Goal: Task Accomplishment & Management: Complete application form

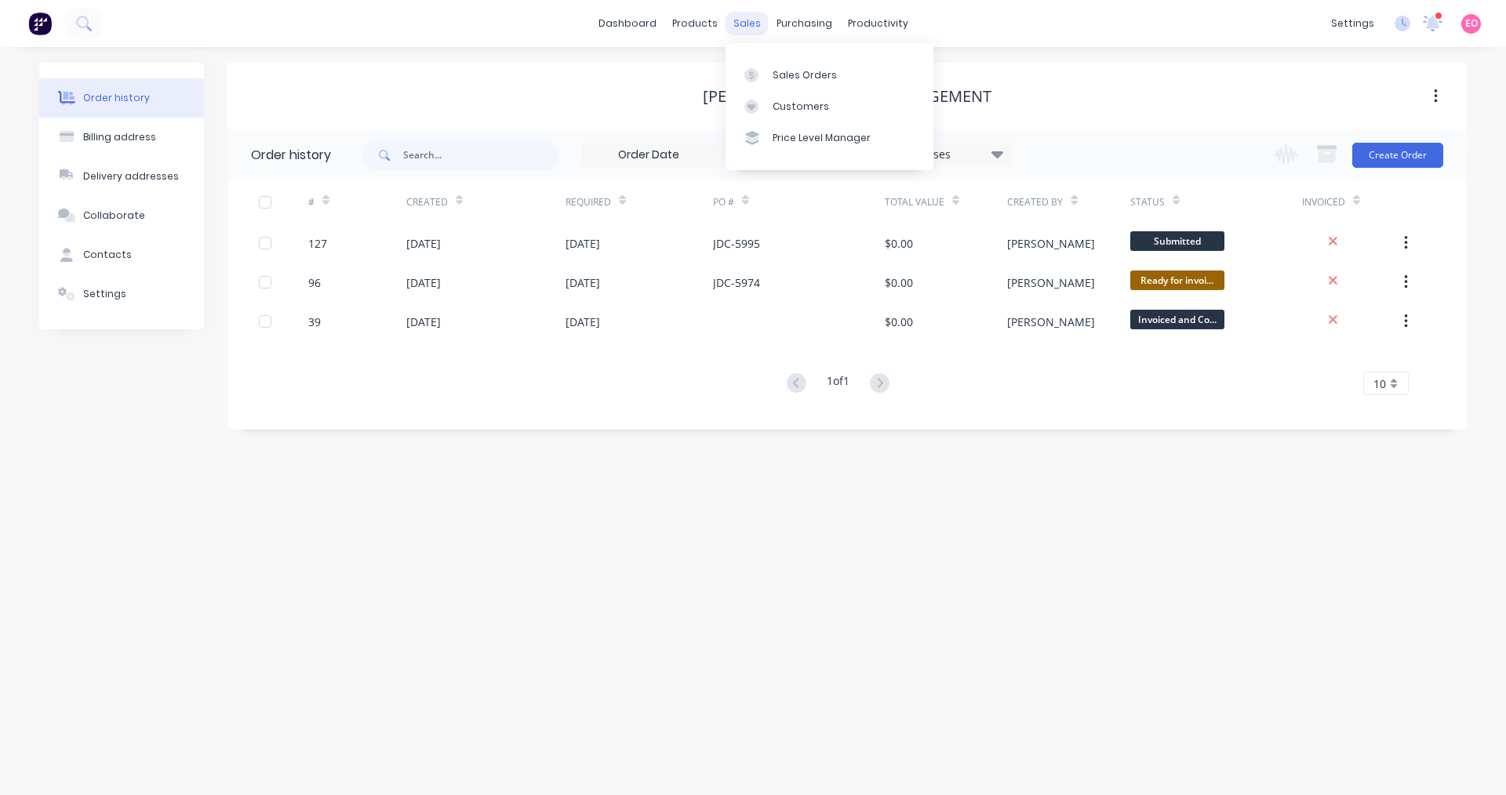
click at [757, 22] on div "sales" at bounding box center [747, 24] width 43 height 24
click at [770, 76] on link "Sales Orders" at bounding box center [830, 74] width 208 height 31
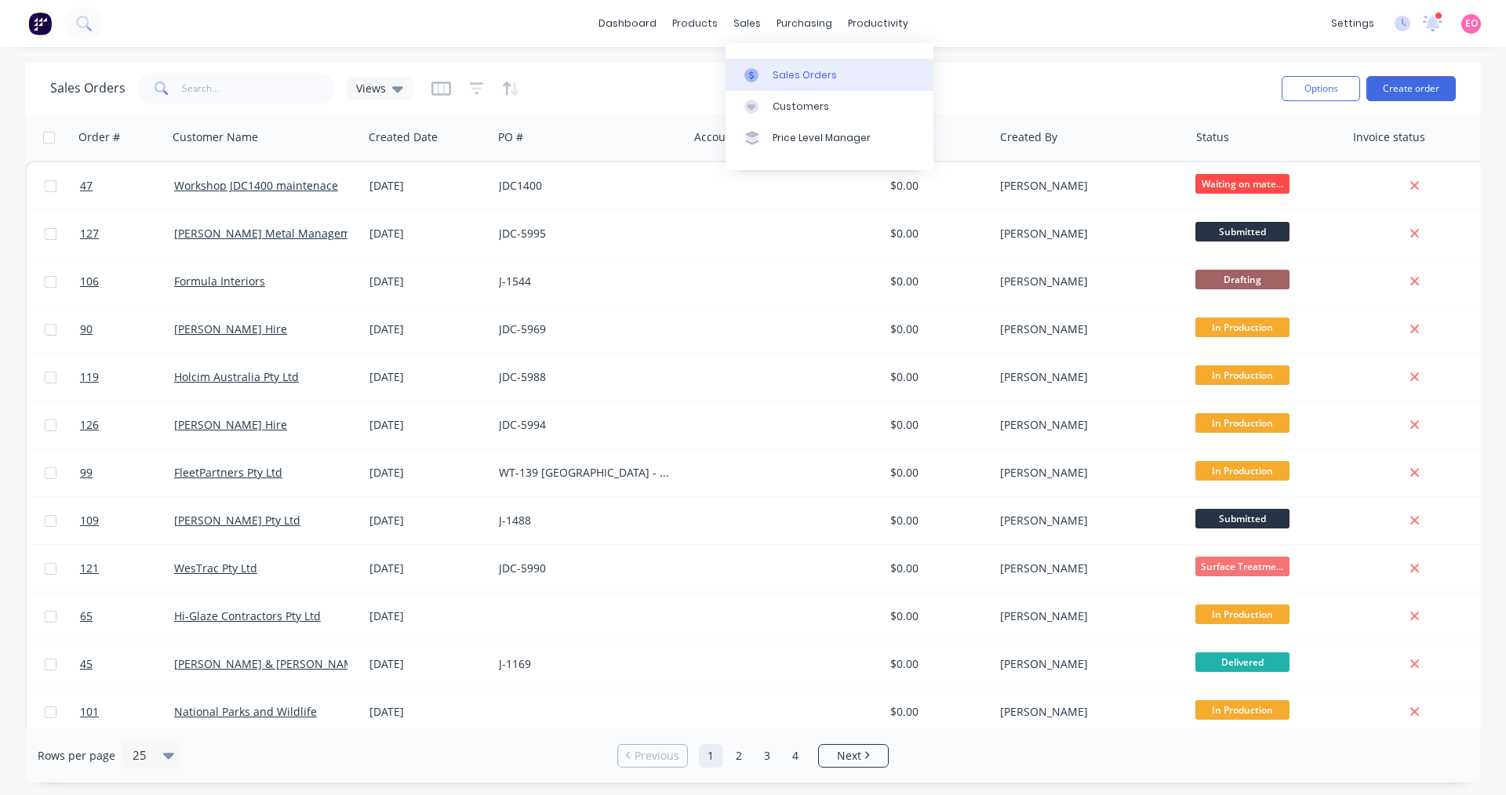
click at [750, 65] on link "Sales Orders" at bounding box center [830, 74] width 208 height 31
click at [821, 76] on div "Sales Orders" at bounding box center [805, 75] width 64 height 14
click at [886, 71] on link "Sales Orders" at bounding box center [830, 74] width 208 height 31
click at [1414, 78] on button "Create order" at bounding box center [1411, 88] width 89 height 25
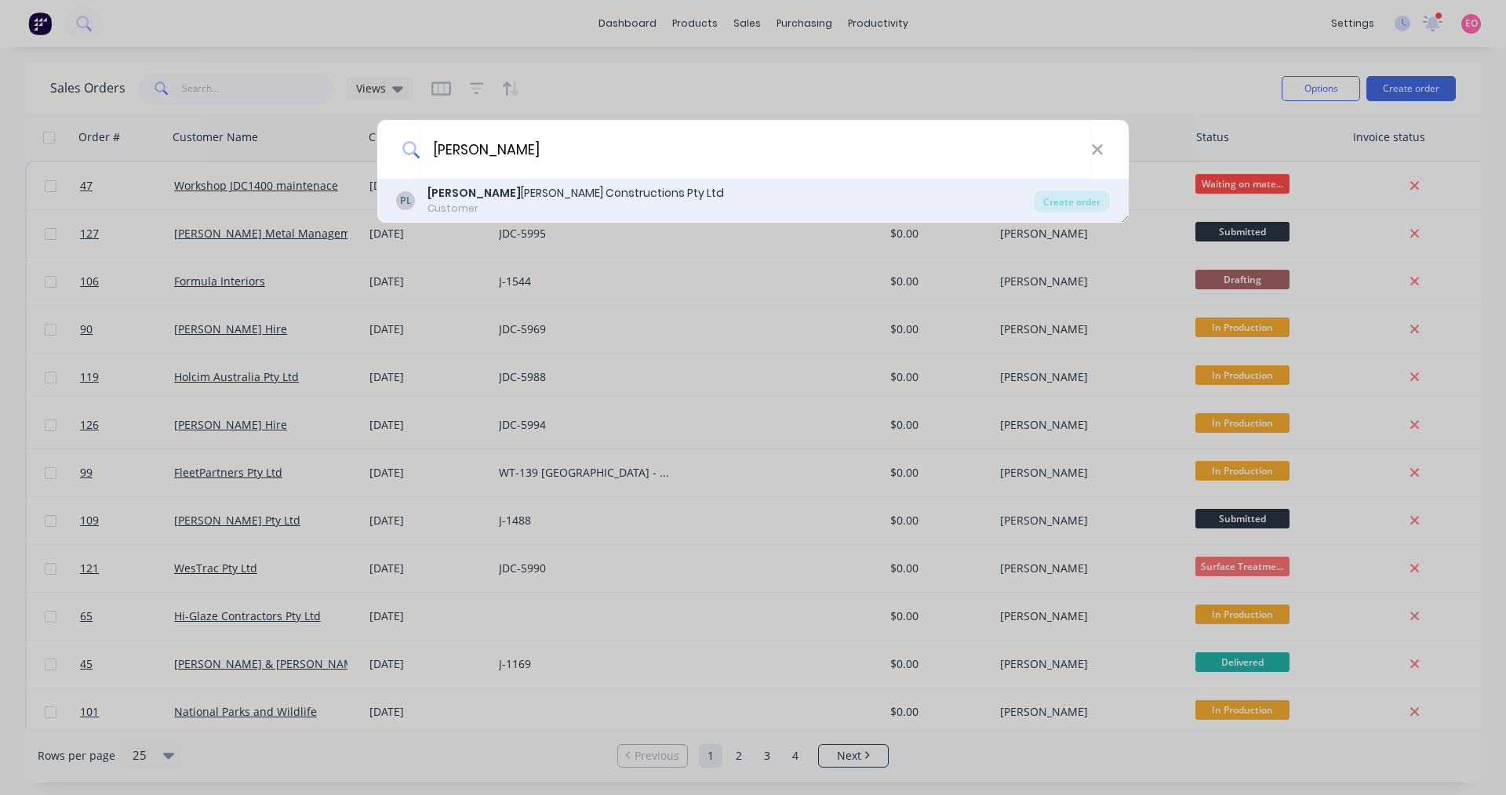
type input "[PERSON_NAME]"
click at [647, 195] on div "[PERSON_NAME] Constructions Pty Ltd Customer" at bounding box center [715, 200] width 638 height 31
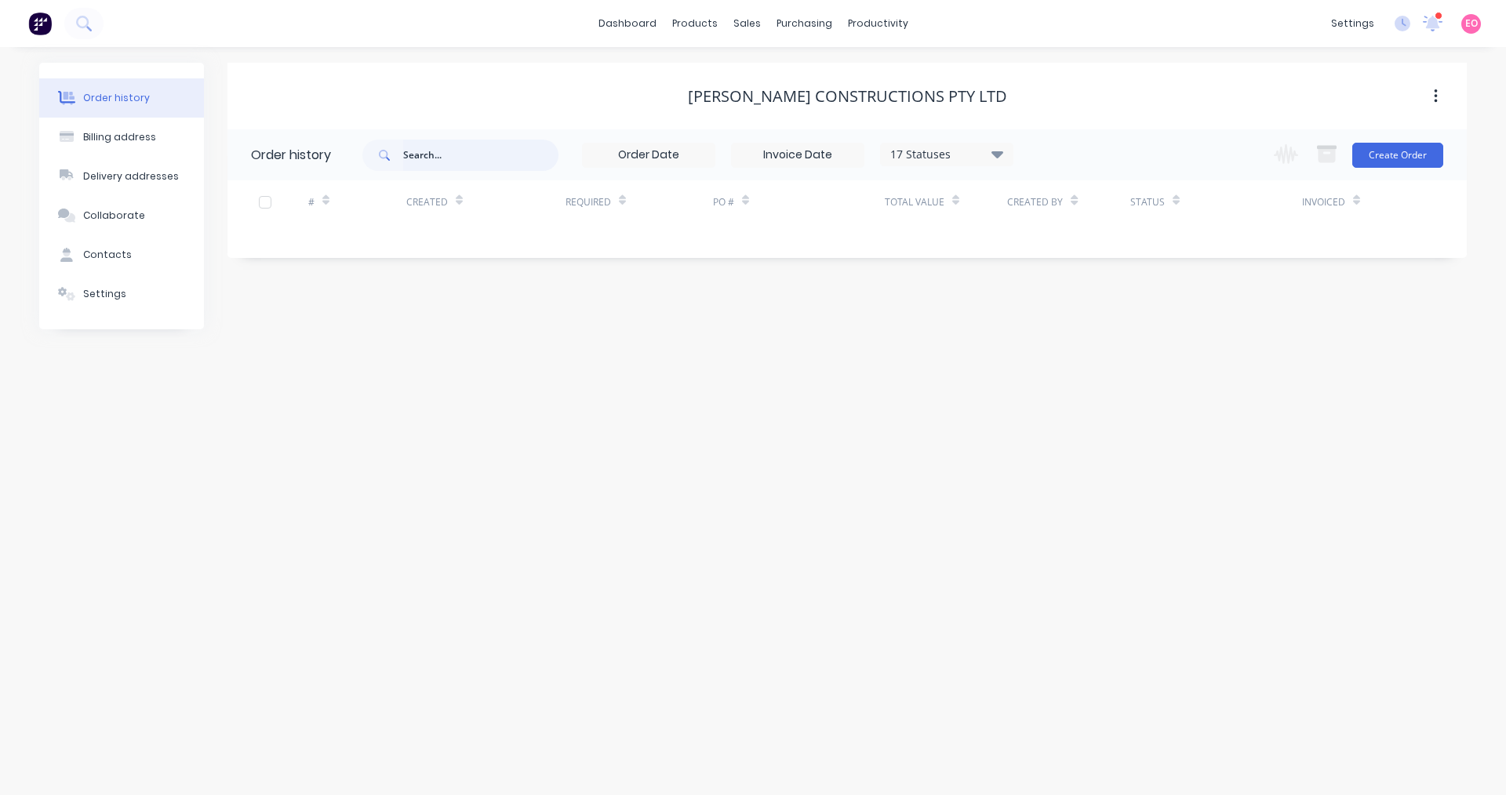
click at [417, 162] on input "text" at bounding box center [480, 155] width 155 height 31
click at [1418, 153] on button "Create Order" at bounding box center [1397, 155] width 91 height 25
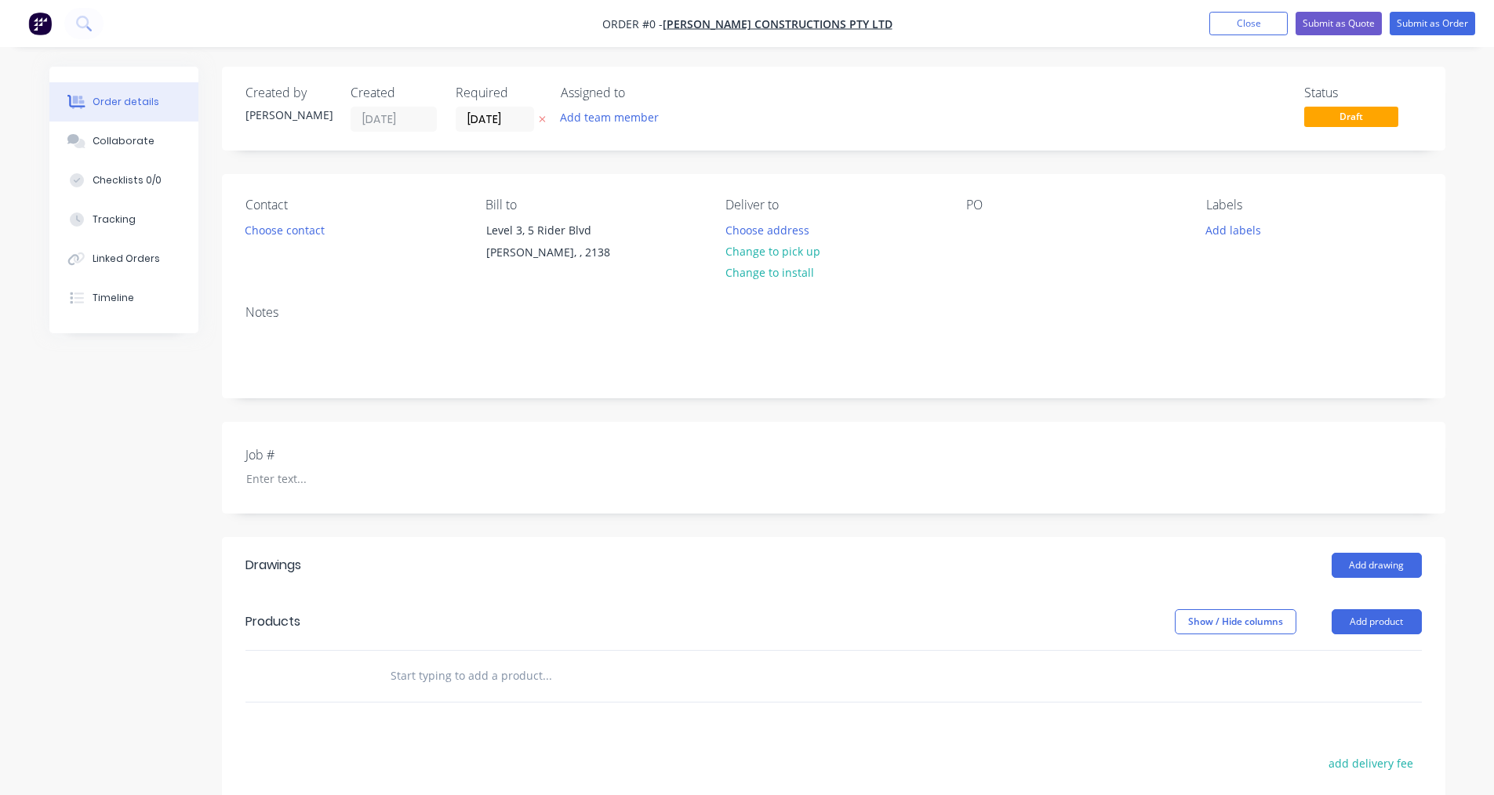
click at [421, 685] on input "text" at bounding box center [547, 676] width 314 height 31
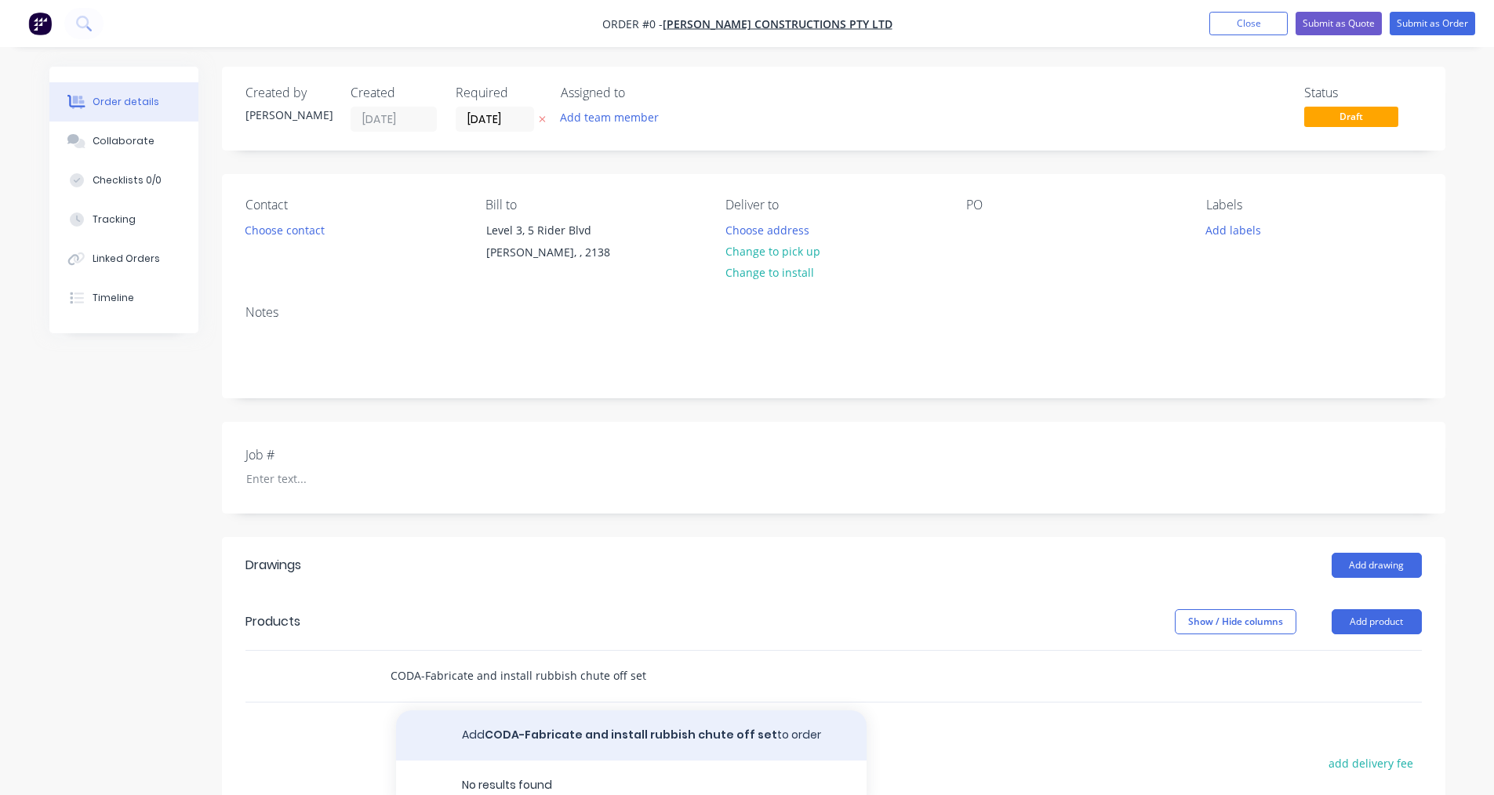
type input "CODA-Fabricate and install rubbish chute off set"
click at [679, 729] on button "Add CODA-Fabricate and install rubbish chute off set to order" at bounding box center [631, 736] width 471 height 50
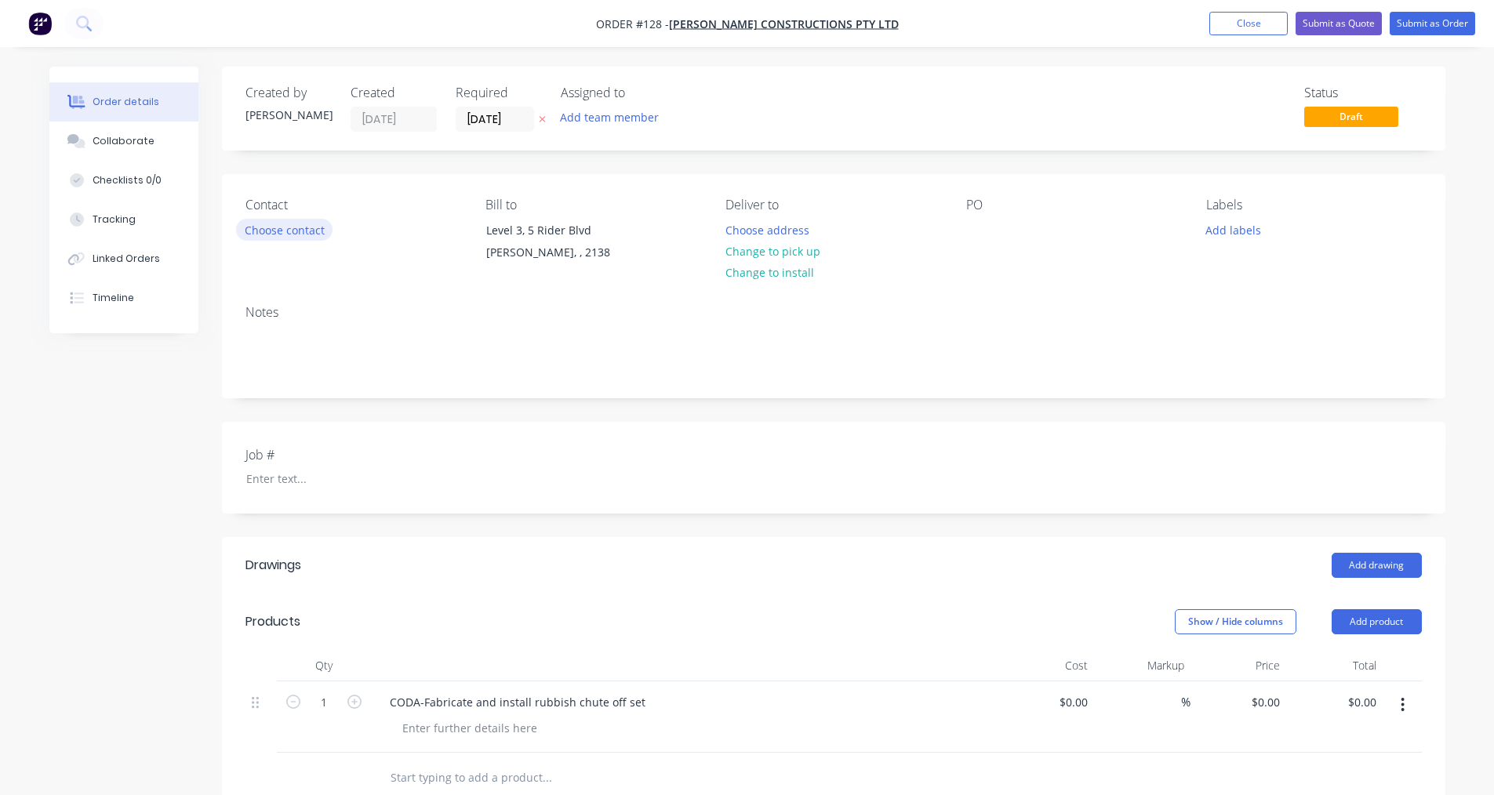
click at [312, 228] on button "Choose contact" at bounding box center [284, 229] width 96 height 21
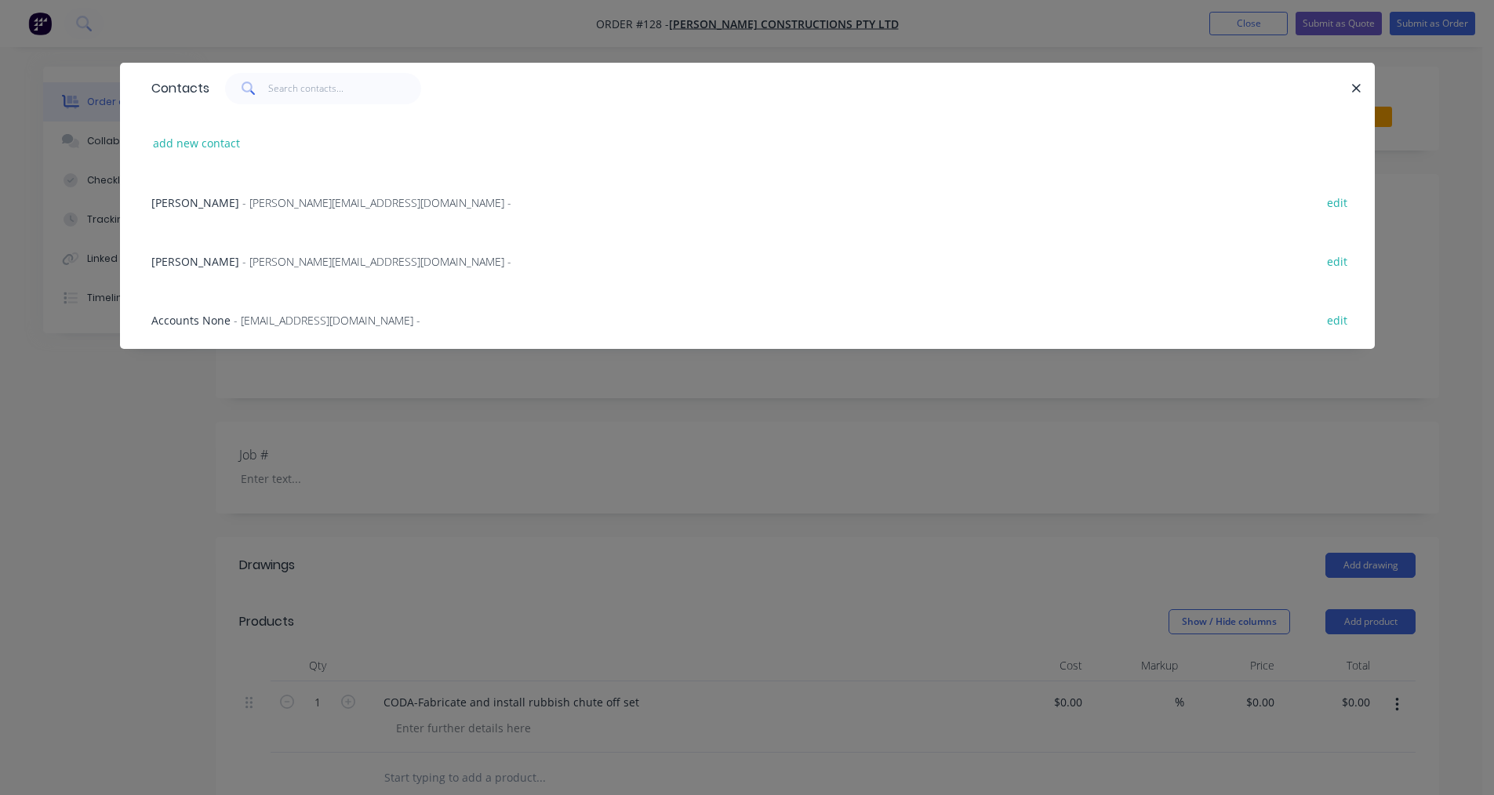
click at [270, 324] on span "- [EMAIL_ADDRESS][DOMAIN_NAME] -" at bounding box center [327, 320] width 187 height 15
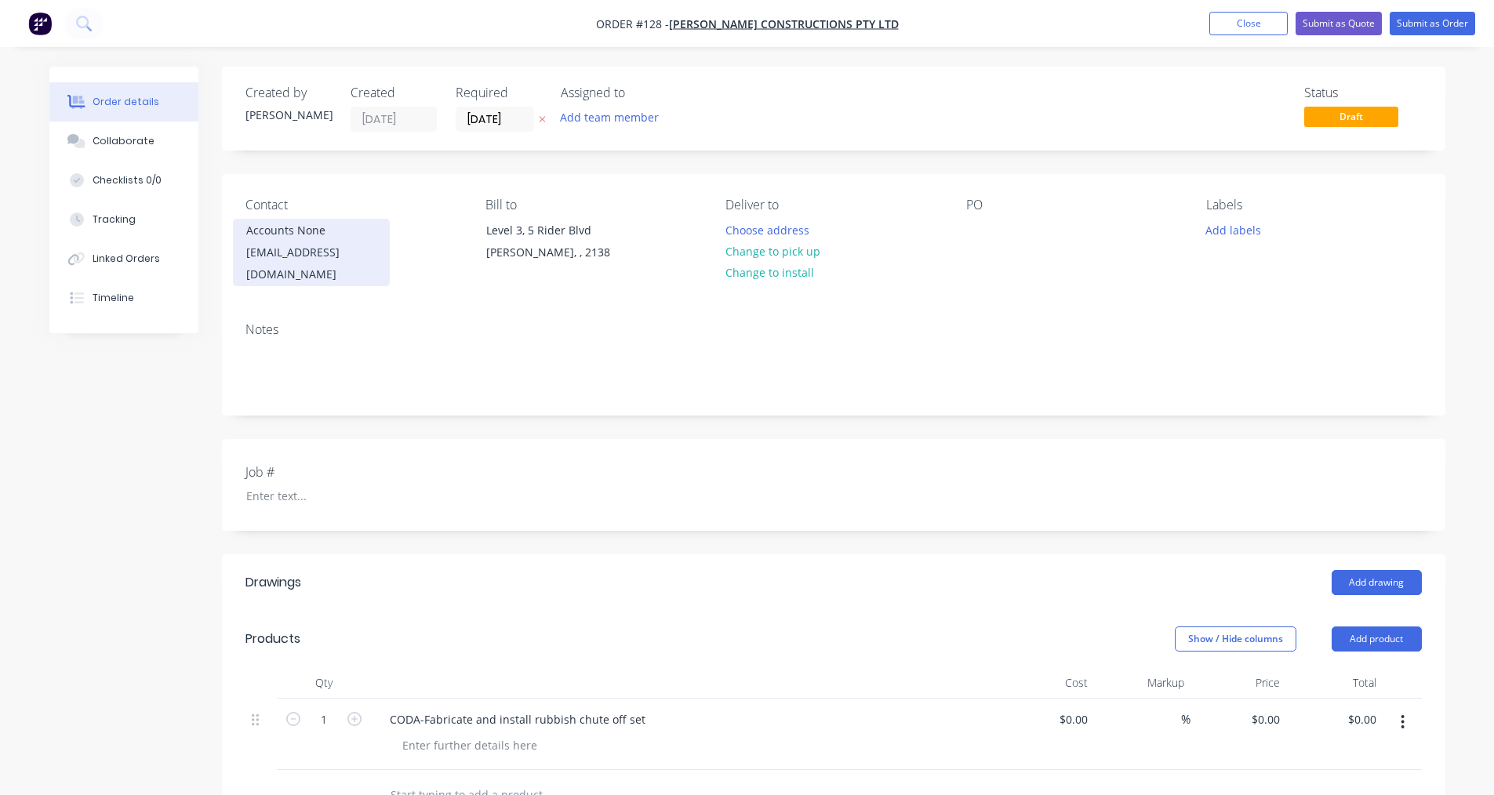
click at [335, 252] on div "[EMAIL_ADDRESS][DOMAIN_NAME]" at bounding box center [311, 264] width 130 height 44
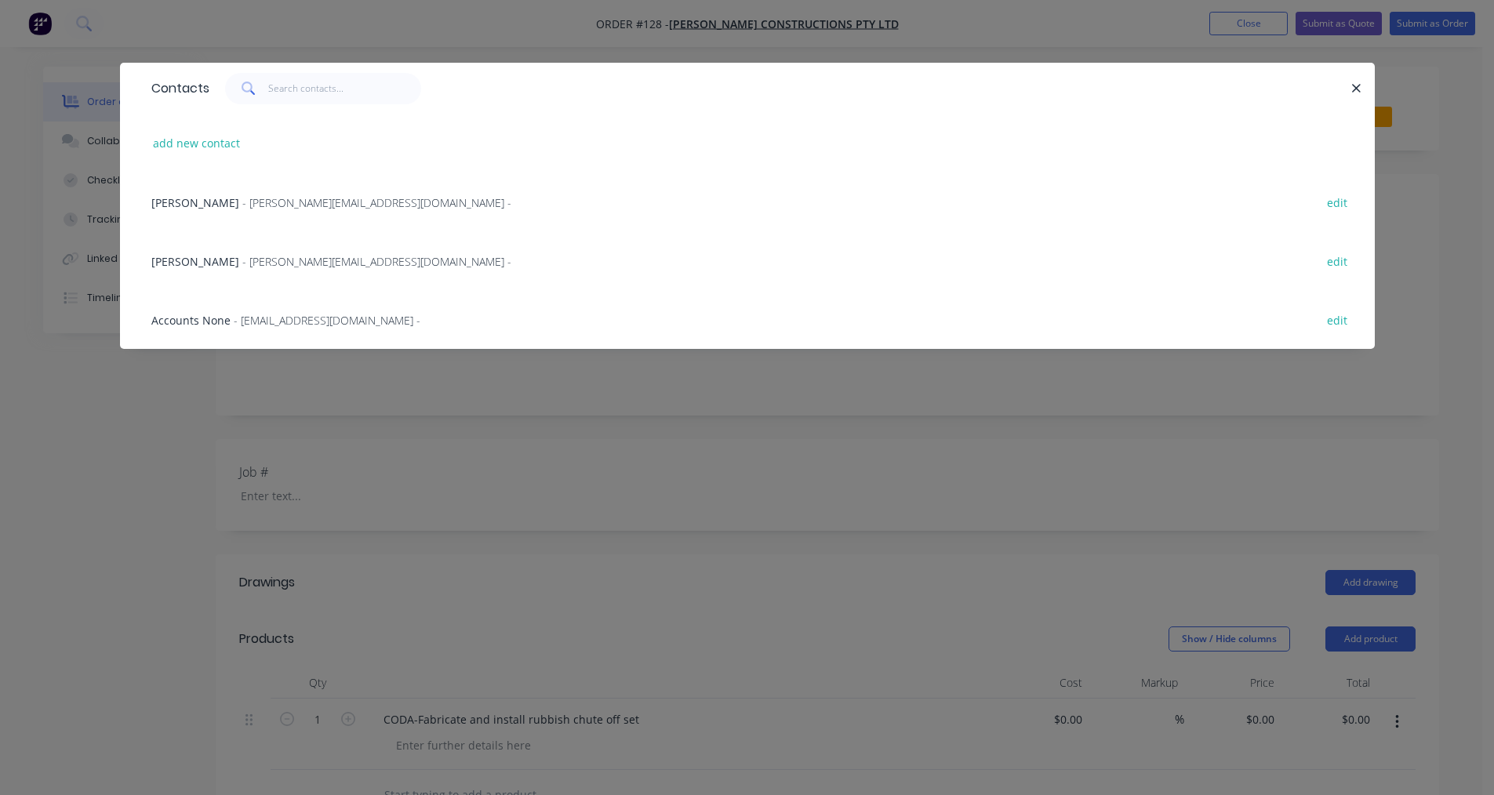
click at [566, 400] on div "Contacts add new contact [PERSON_NAME] - [PERSON_NAME][EMAIL_ADDRESS][DOMAIN_NA…" at bounding box center [747, 397] width 1494 height 795
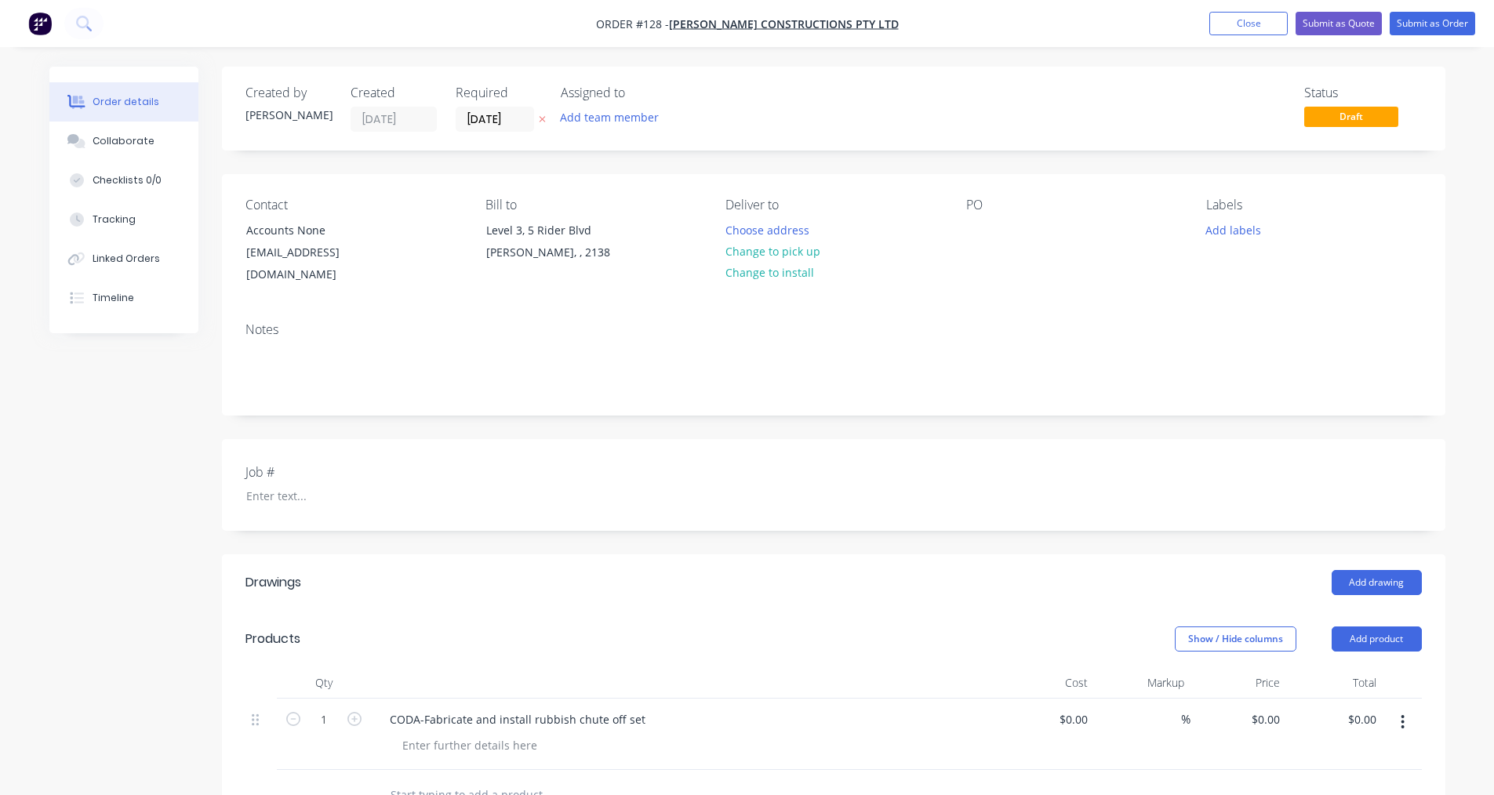
click at [304, 495] on div "Job #" at bounding box center [834, 485] width 1224 height 92
click at [312, 485] on div at bounding box center [332, 496] width 196 height 23
click at [985, 238] on div at bounding box center [978, 230] width 25 height 23
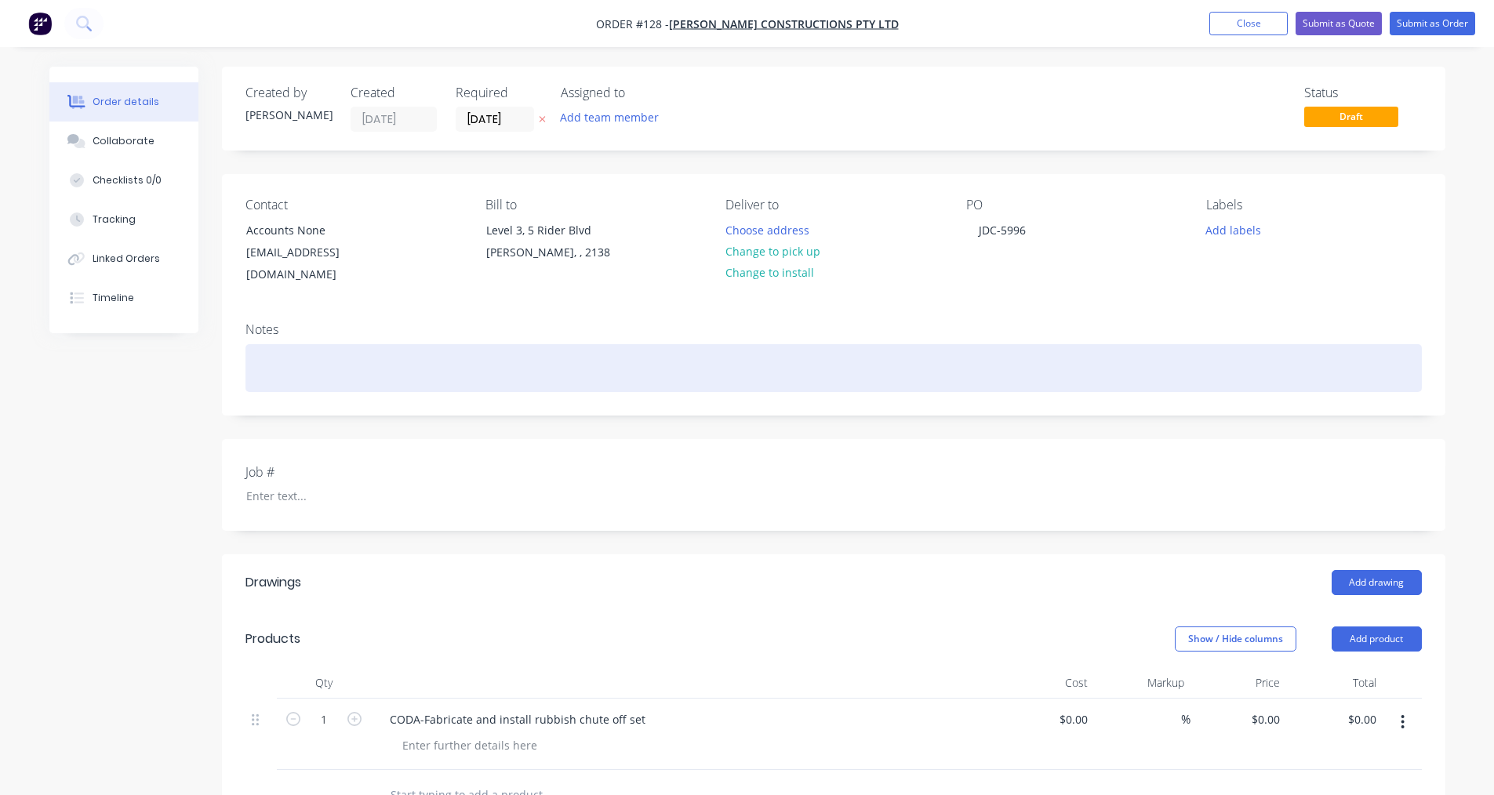
click at [413, 344] on div at bounding box center [834, 368] width 1177 height 48
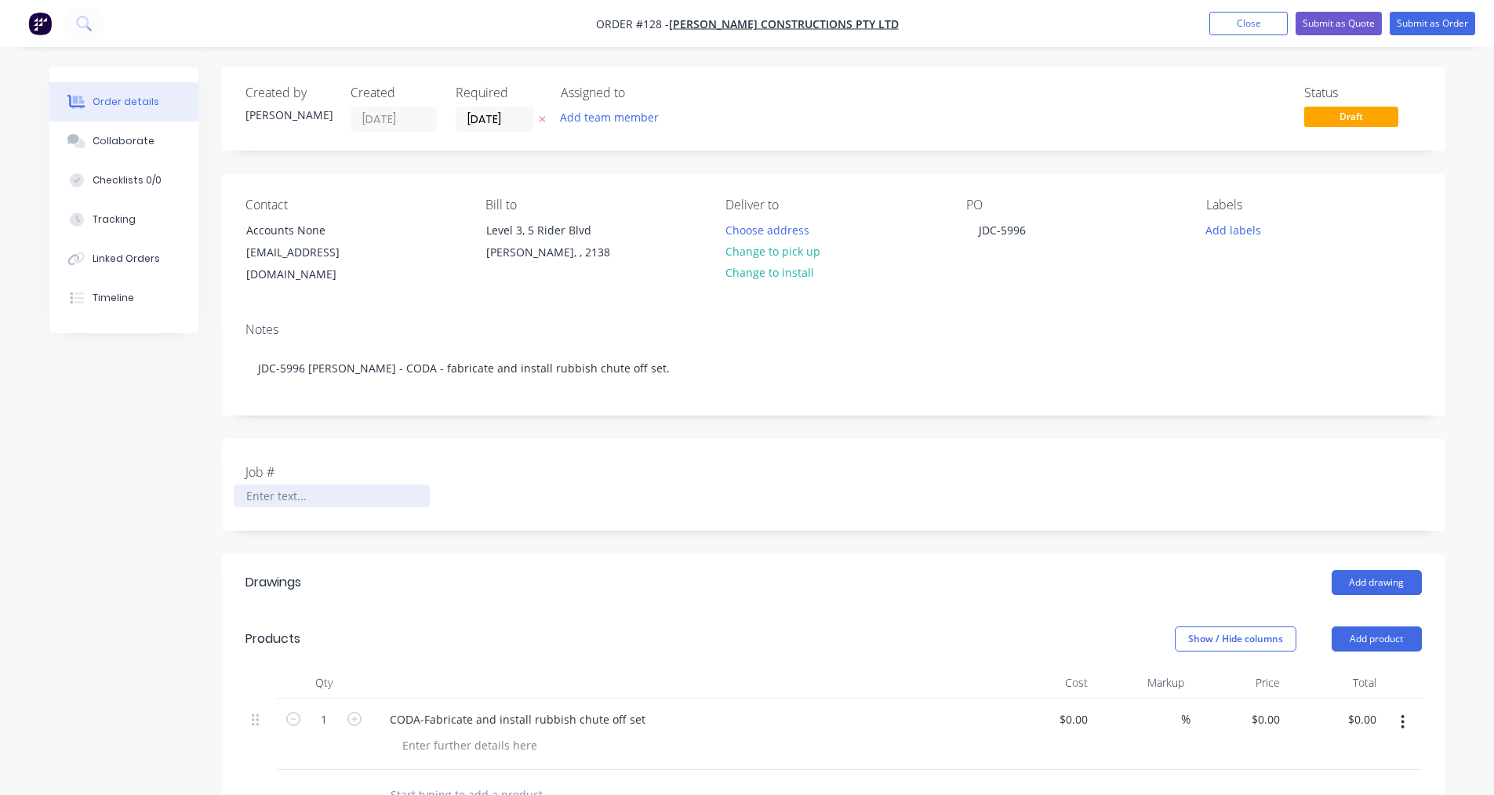
click at [266, 485] on div at bounding box center [332, 496] width 196 height 23
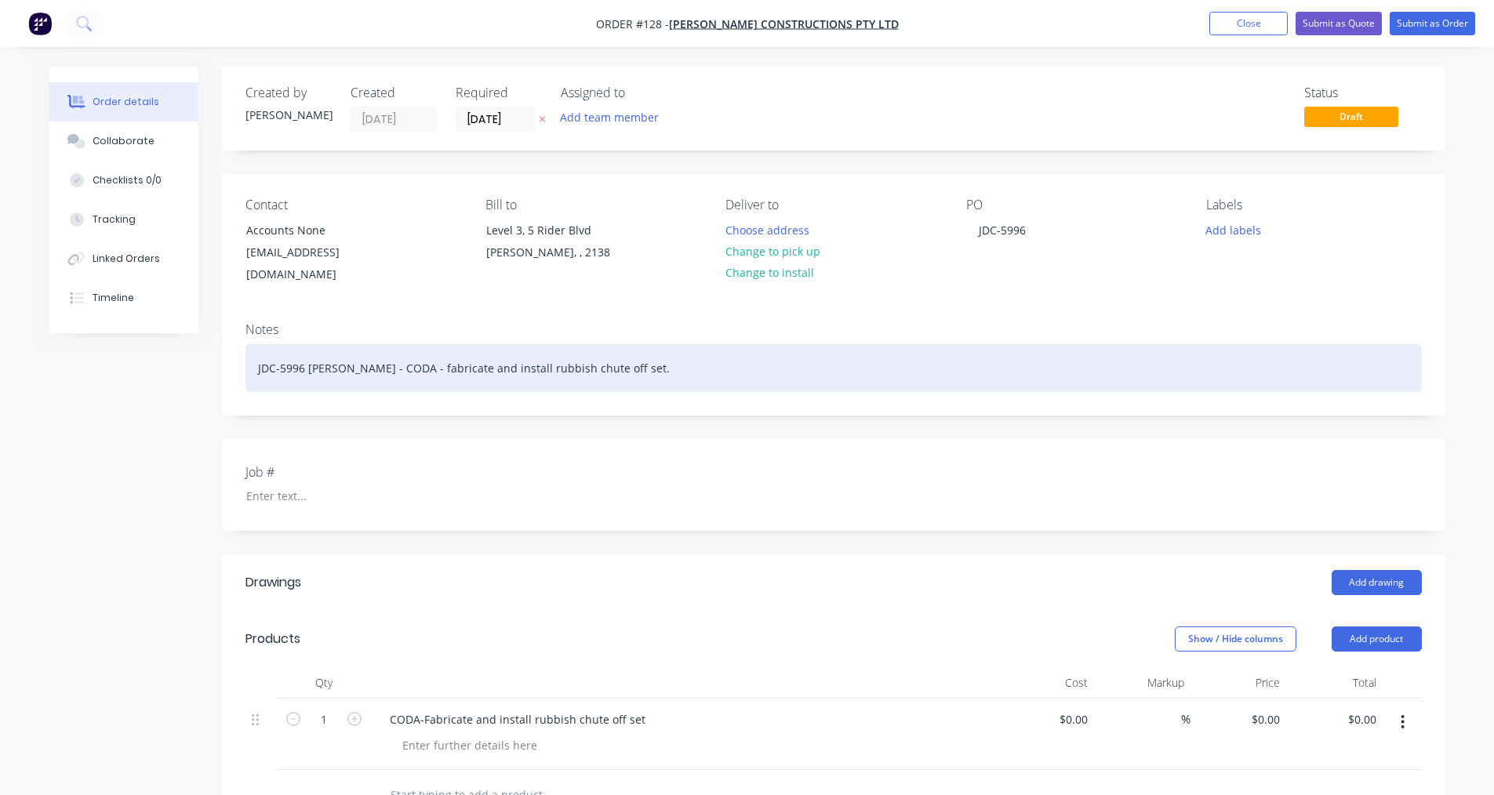
click at [304, 352] on div "JDC-5996 [PERSON_NAME] - CODA - fabricate and install rubbish chute off set." at bounding box center [834, 368] width 1177 height 48
drag, startPoint x: 308, startPoint y: 352, endPoint x: 260, endPoint y: 359, distance: 48.3
click at [243, 349] on div "Notes JDC-5996 [PERSON_NAME] - CODA - fabricate and install rubbish chute off s…" at bounding box center [834, 362] width 1224 height 105
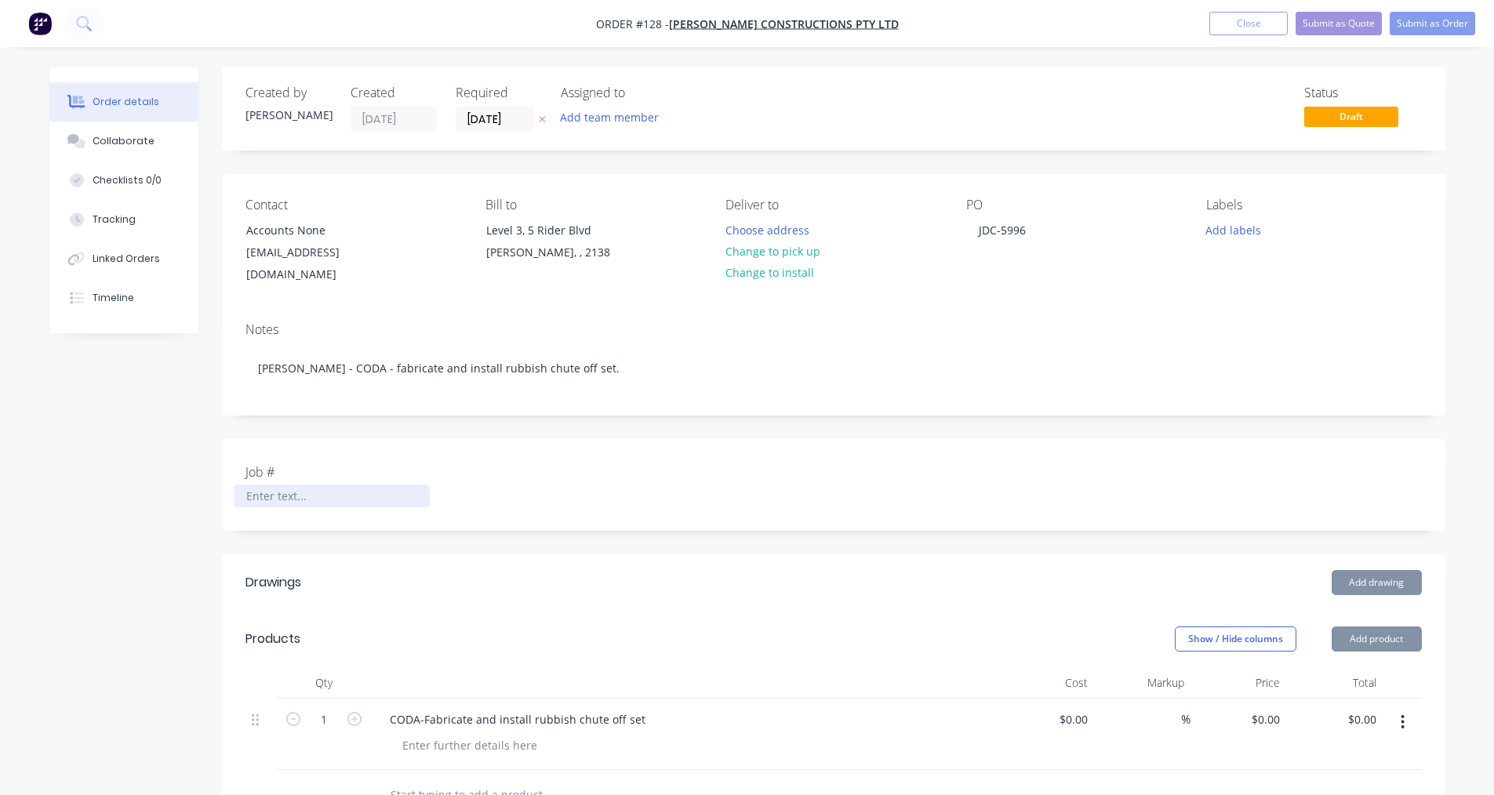
click at [292, 485] on div at bounding box center [332, 496] width 196 height 23
paste div
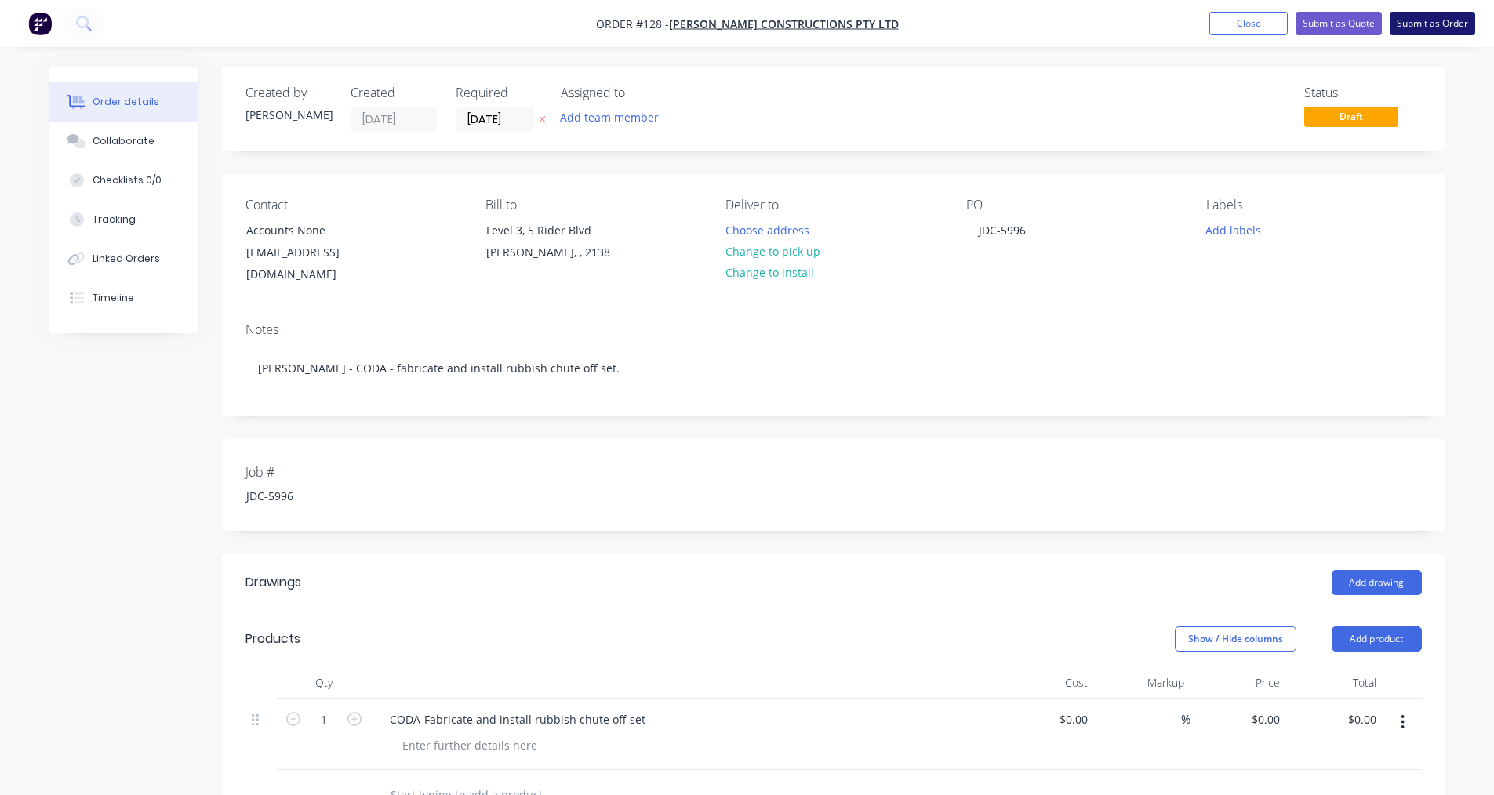
click at [1425, 20] on button "Submit as Order" at bounding box center [1433, 24] width 86 height 24
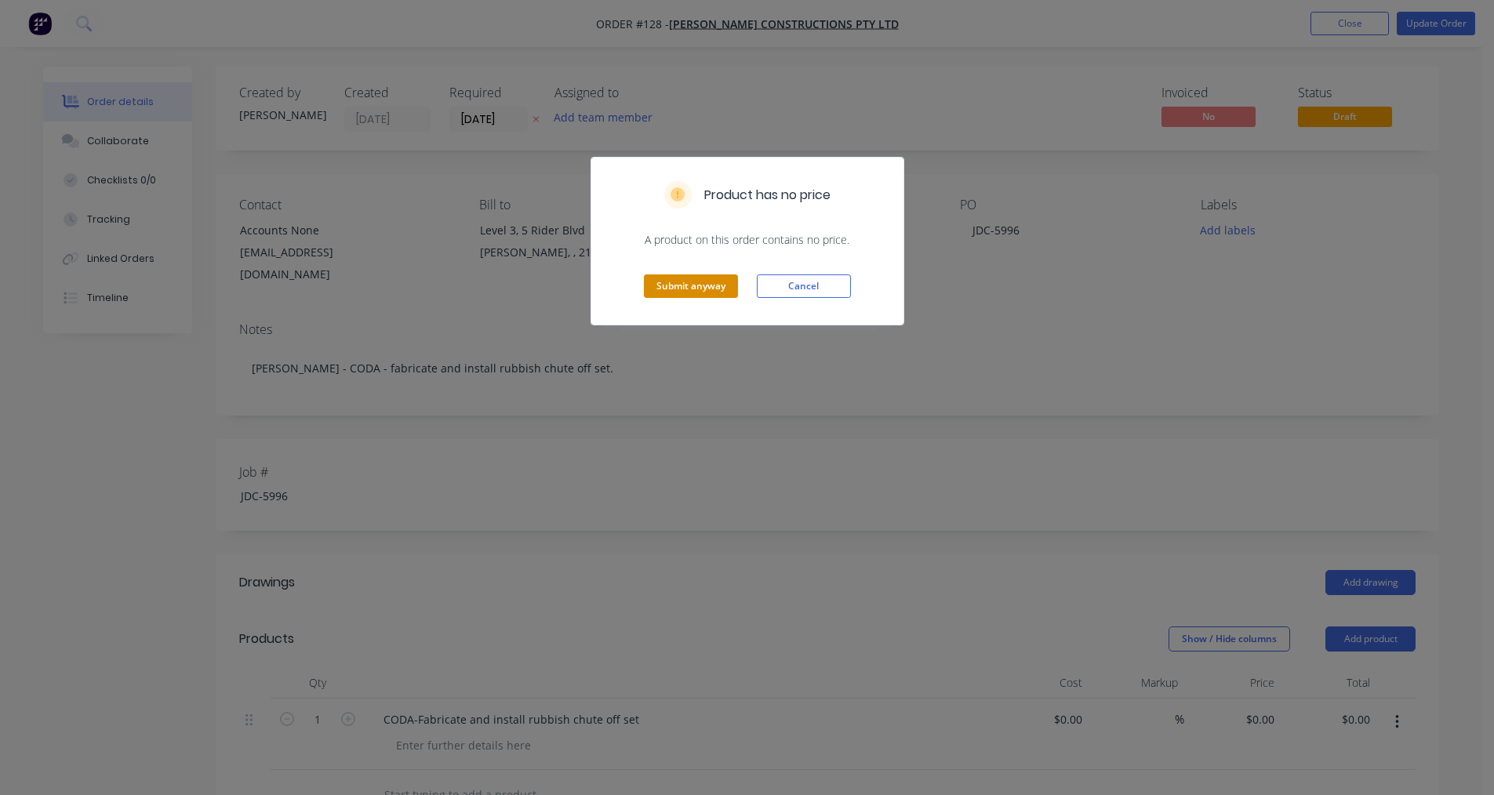
click at [667, 288] on button "Submit anyway" at bounding box center [691, 287] width 94 height 24
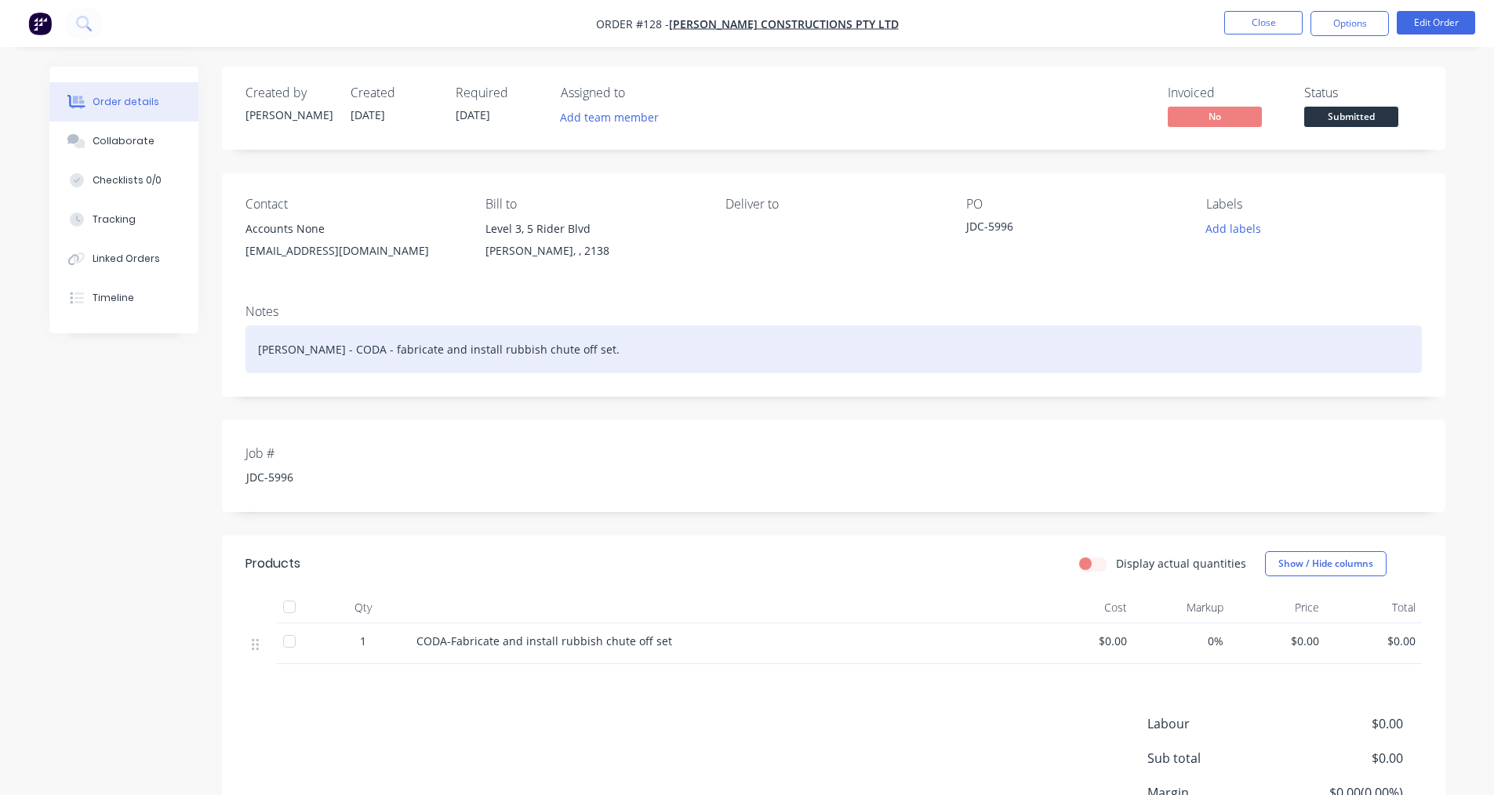
click at [874, 366] on div "[PERSON_NAME] - CODA - fabricate and install rubbish chute off set." at bounding box center [834, 350] width 1177 height 48
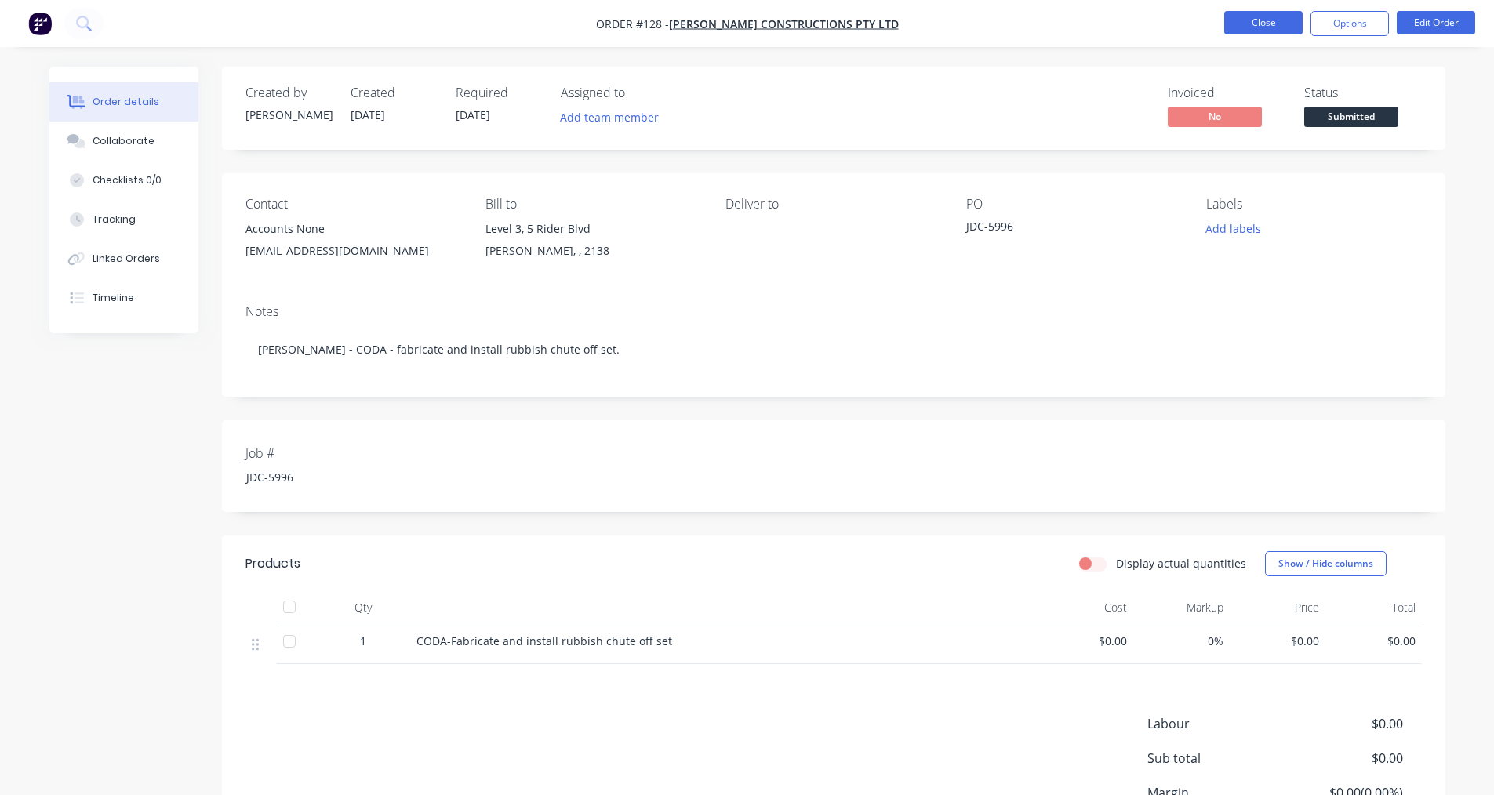
click at [1288, 20] on button "Close" at bounding box center [1264, 23] width 78 height 24
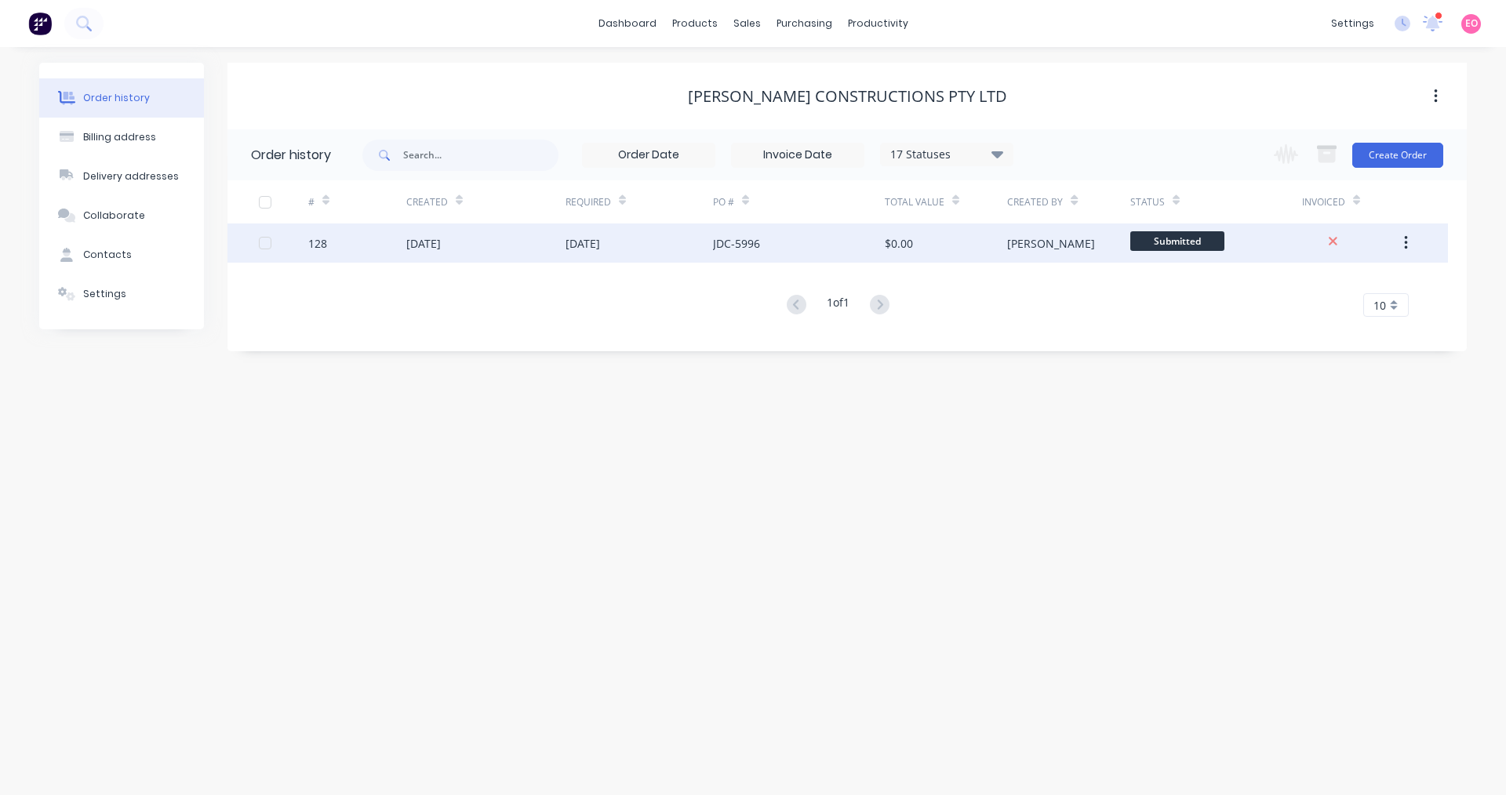
click at [426, 249] on div "[DATE]" at bounding box center [423, 243] width 35 height 16
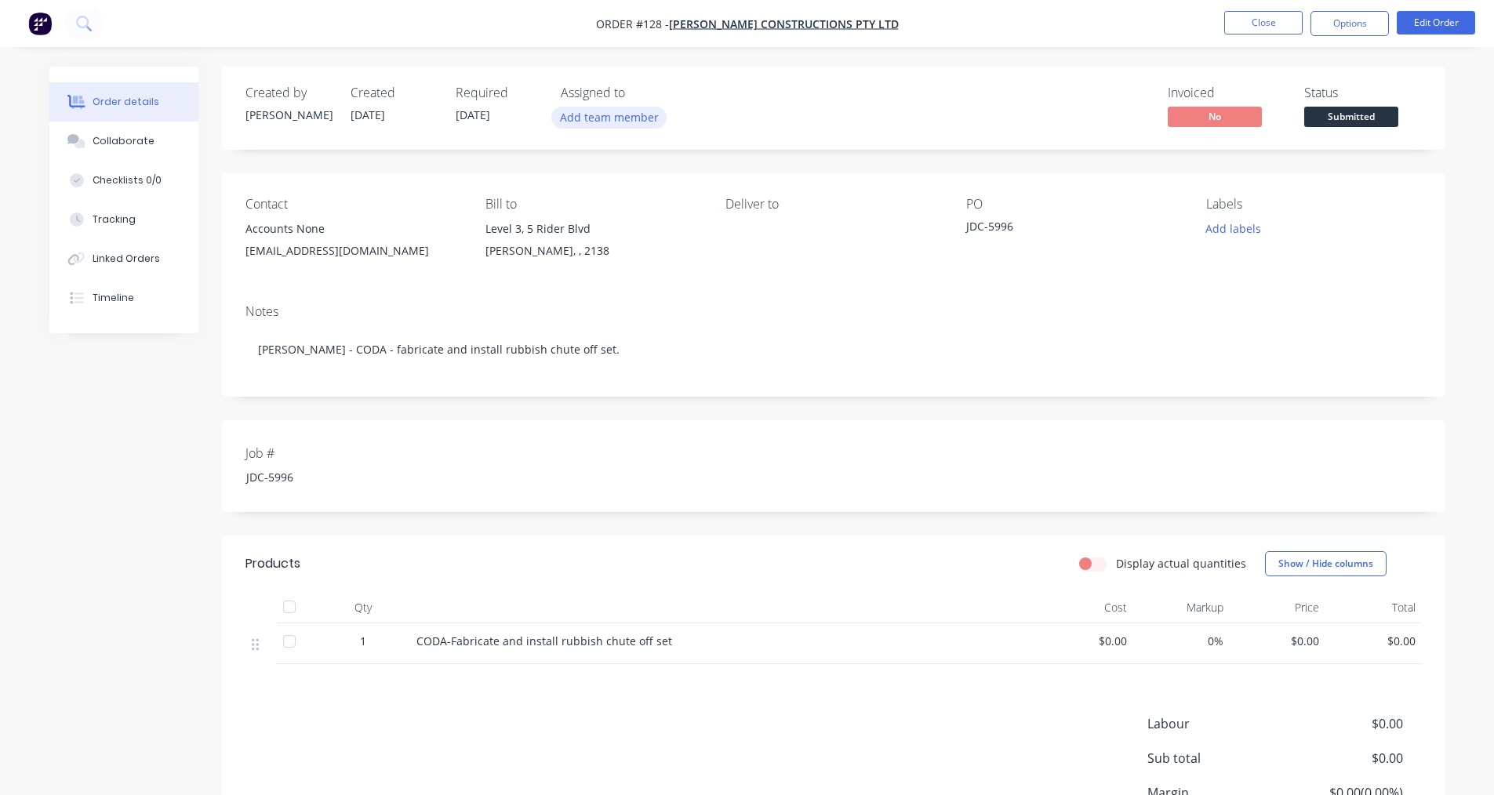
click at [605, 120] on button "Add team member" at bounding box center [608, 117] width 115 height 21
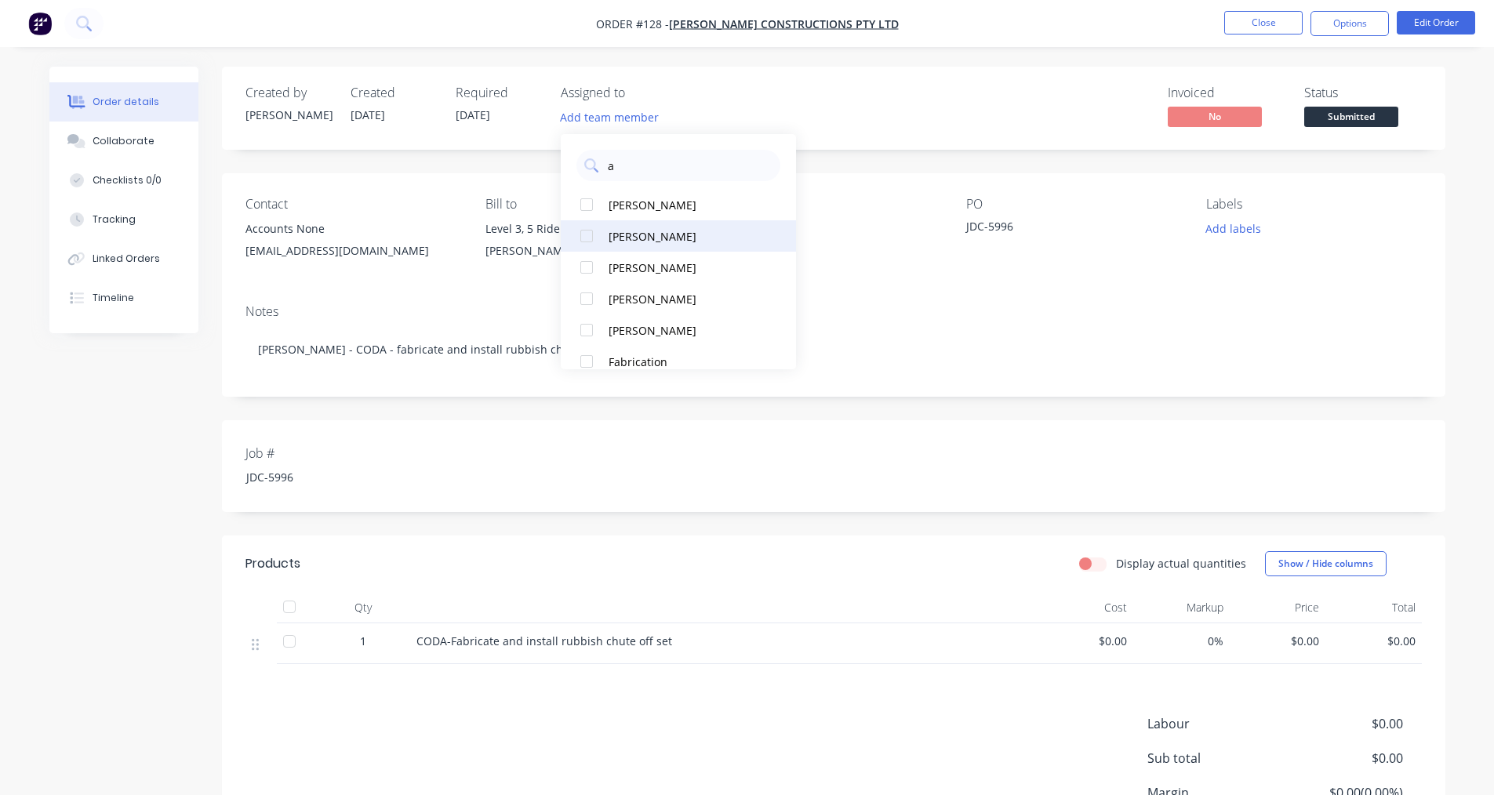
type input "a"
click at [650, 228] on div "[PERSON_NAME]" at bounding box center [687, 236] width 157 height 16
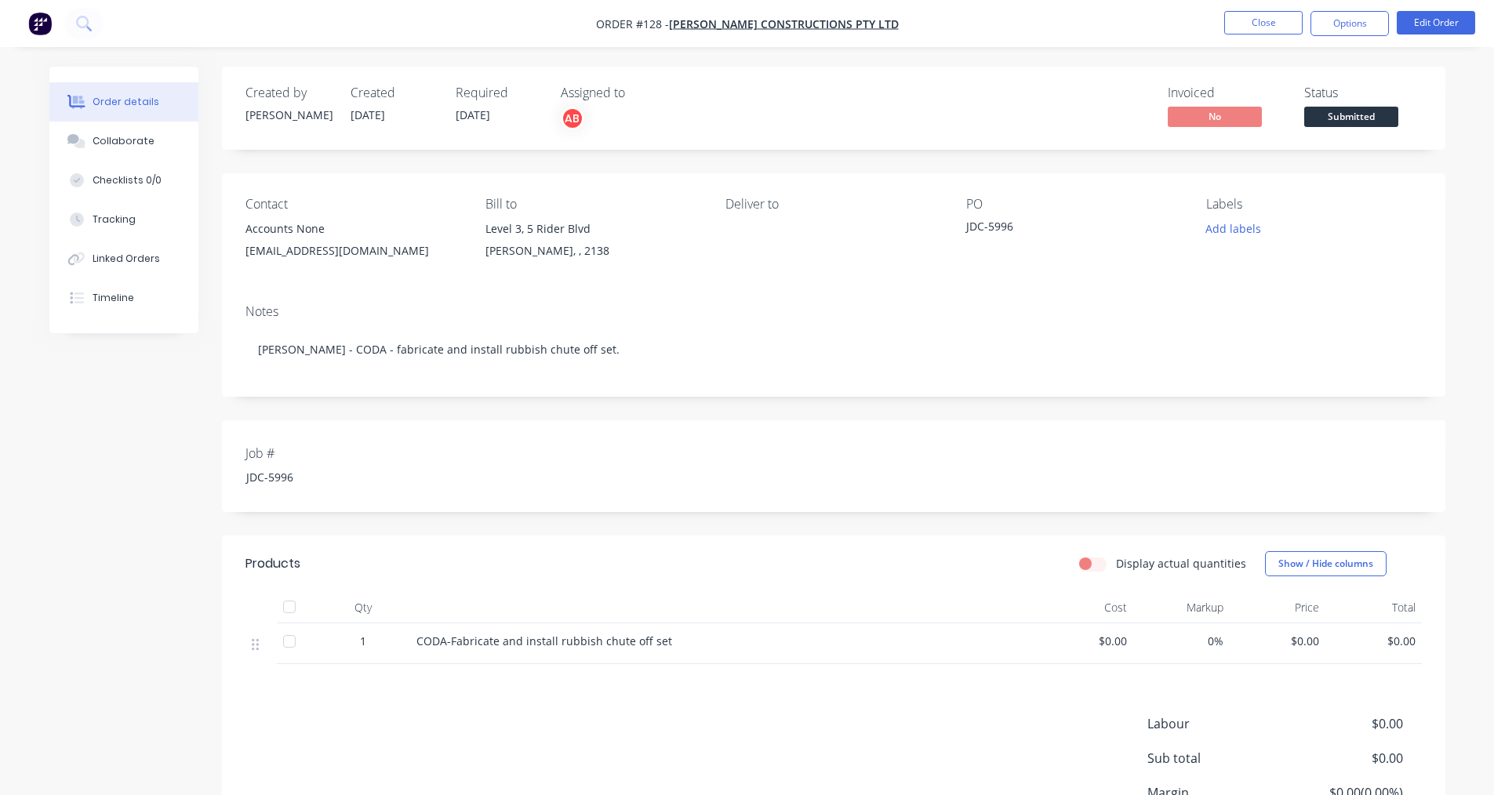
click at [914, 115] on div "Invoiced No Status Submitted" at bounding box center [1070, 109] width 704 height 46
click at [1276, 31] on button "Close" at bounding box center [1264, 23] width 78 height 24
